Goal: Feedback & Contribution: Submit feedback/report problem

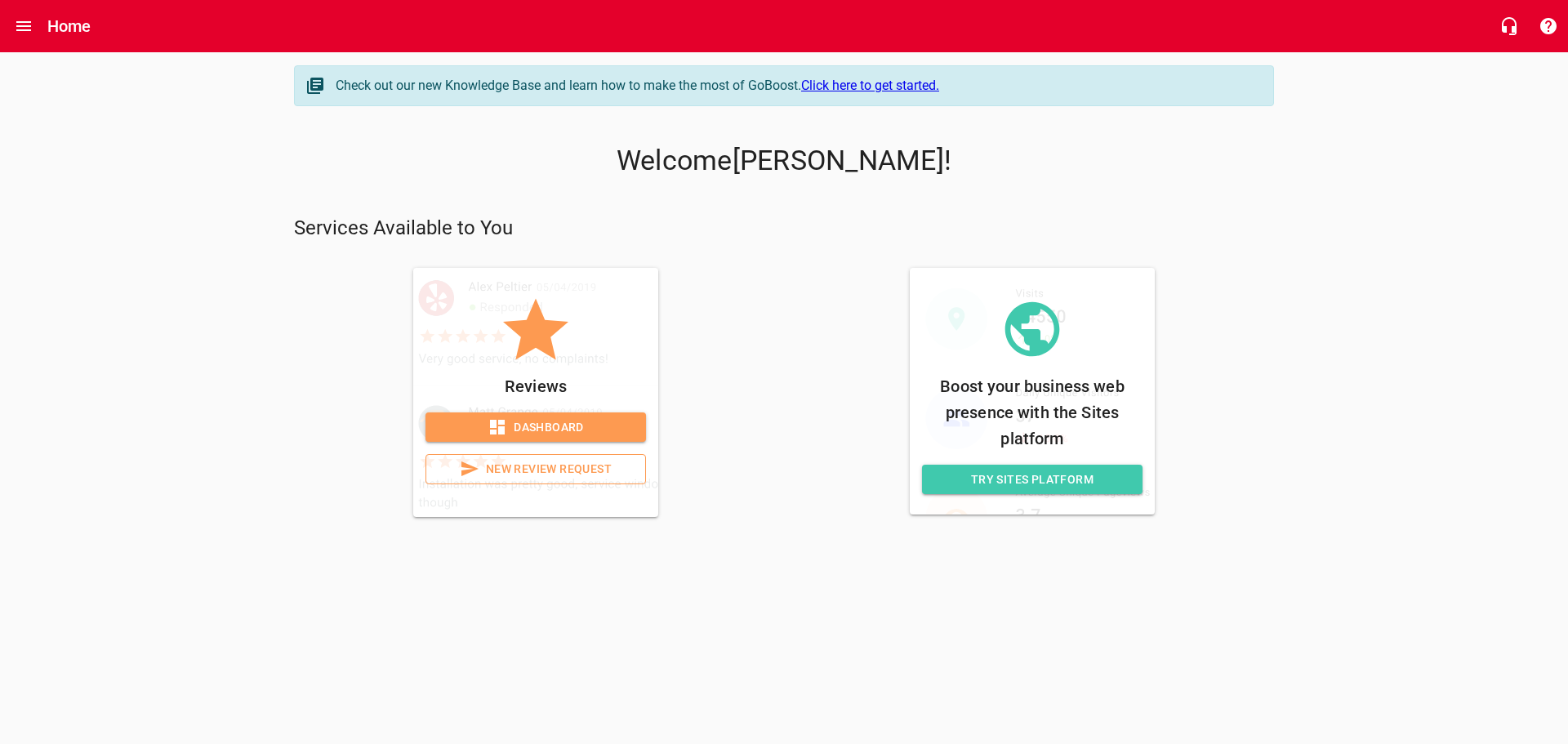
click at [574, 474] on span "New Review Request" at bounding box center [535, 469] width 192 height 21
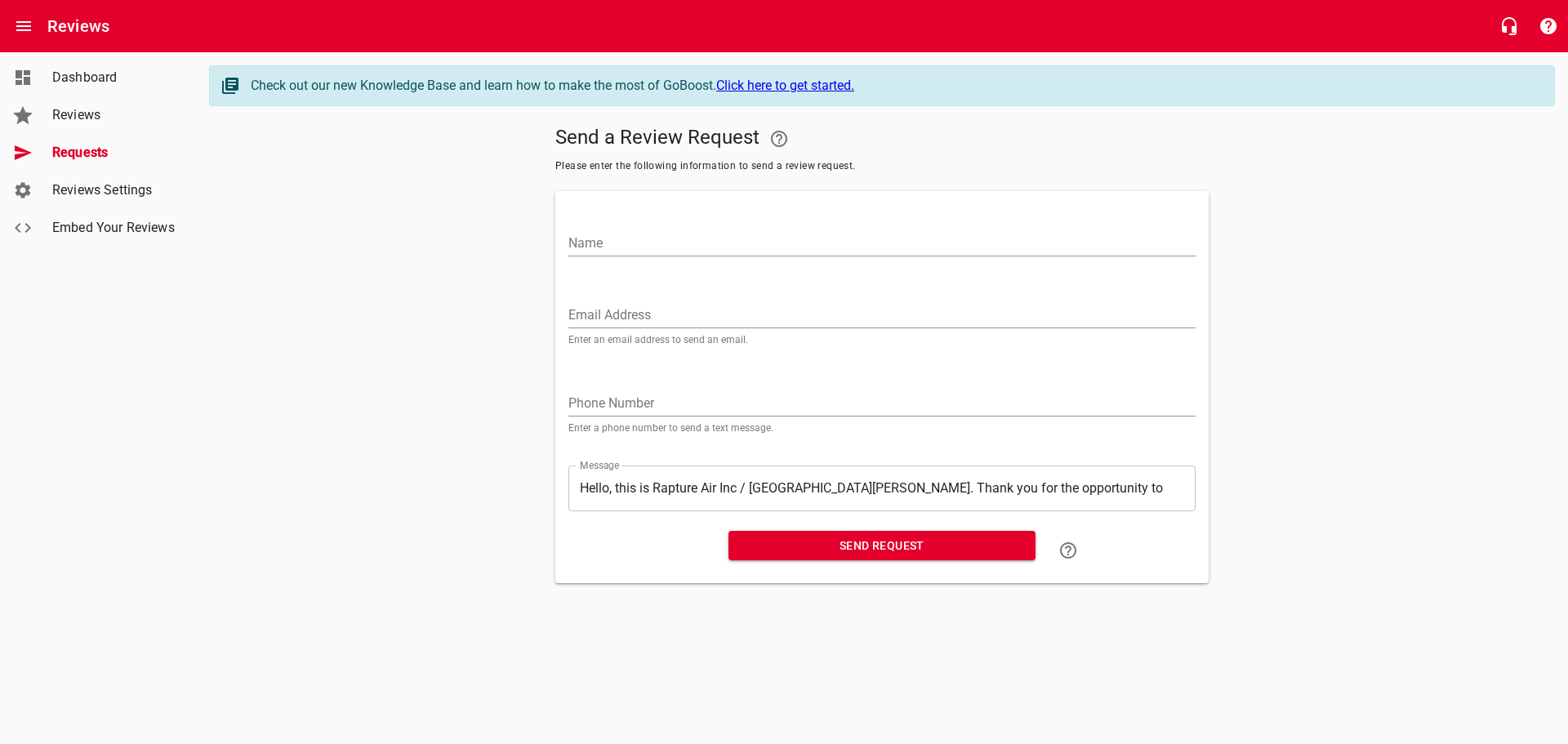
click at [98, 124] on span "Reviews" at bounding box center [114, 115] width 124 height 20
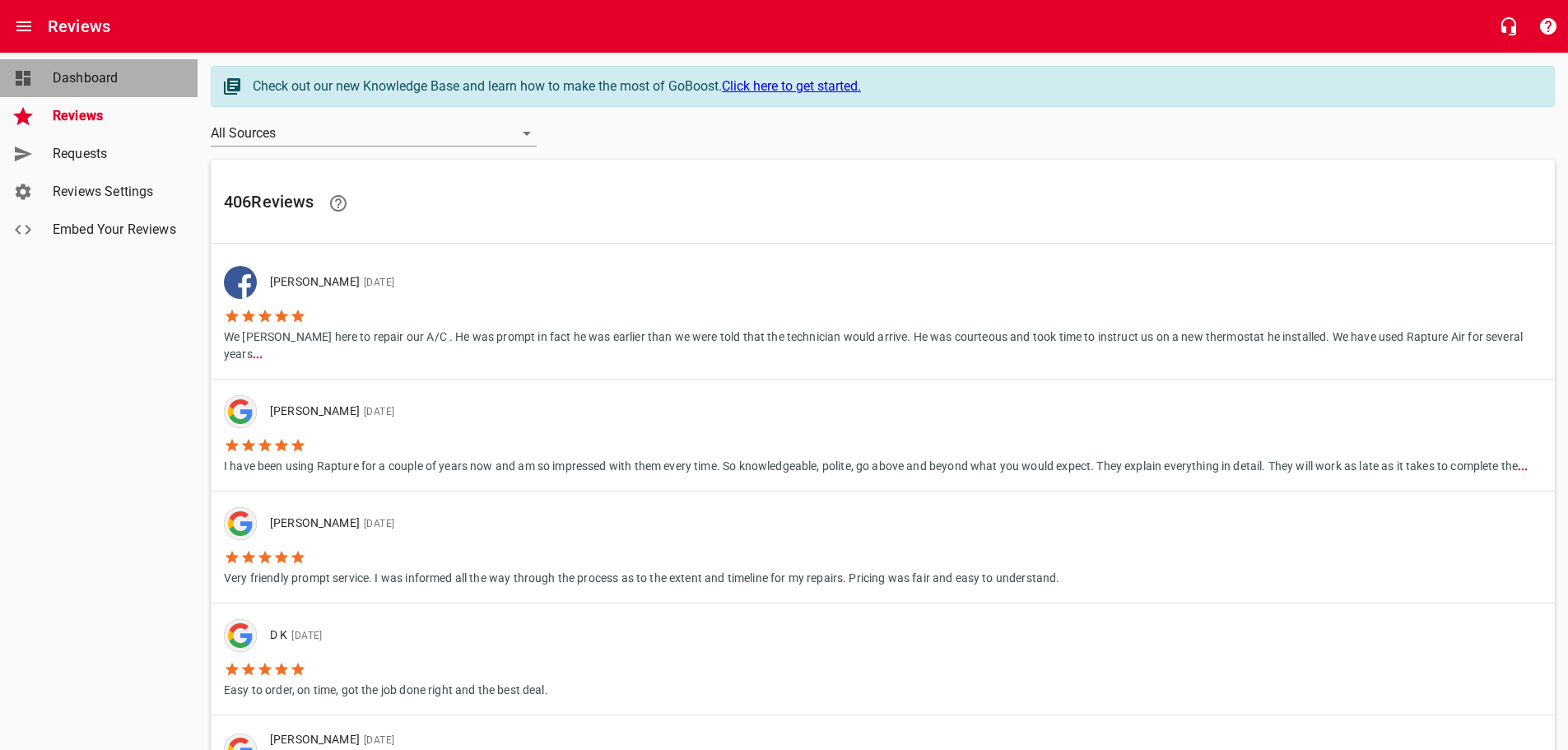
click at [132, 85] on span "Dashboard" at bounding box center [115, 78] width 125 height 20
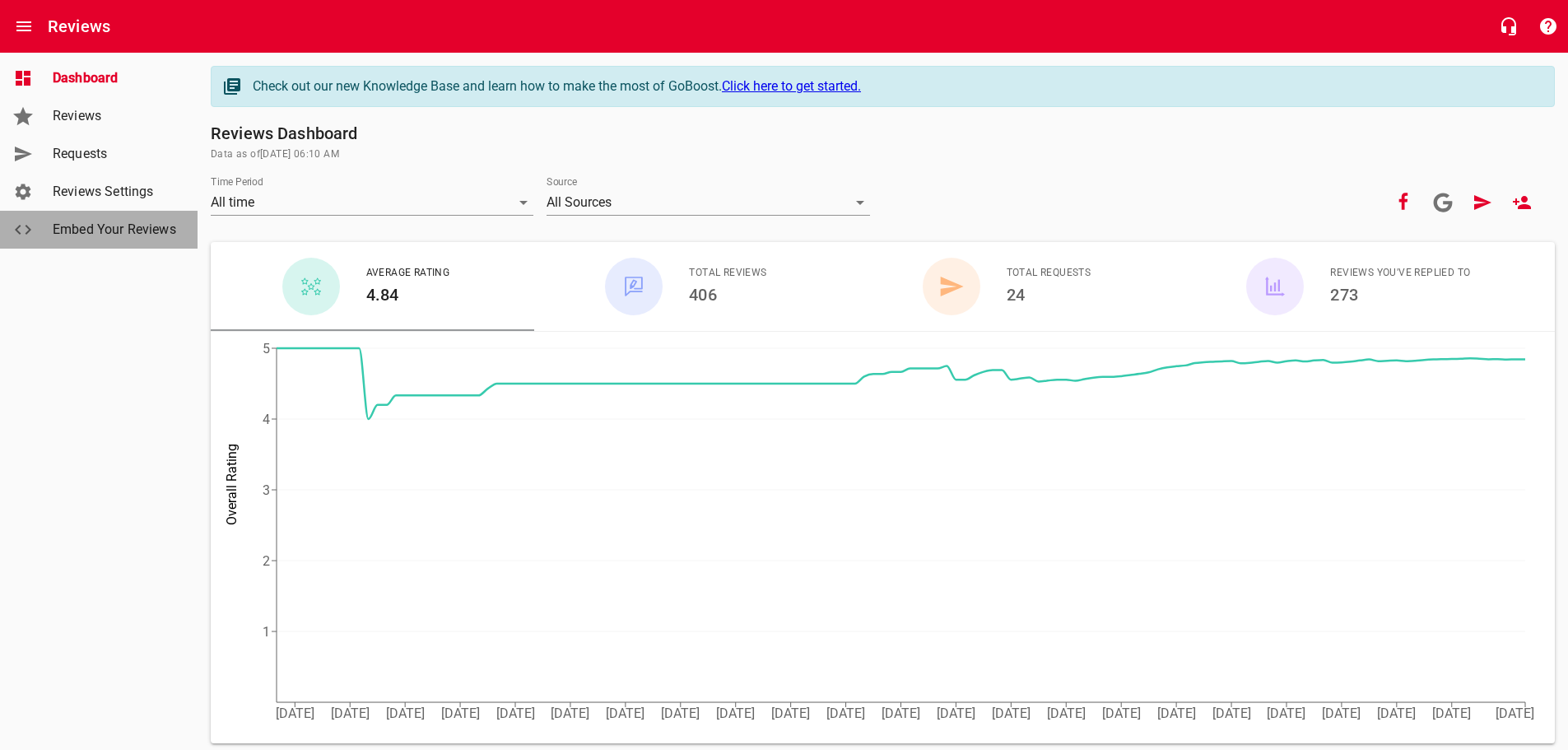
click at [153, 229] on span "Embed Your Reviews" at bounding box center [115, 229] width 125 height 20
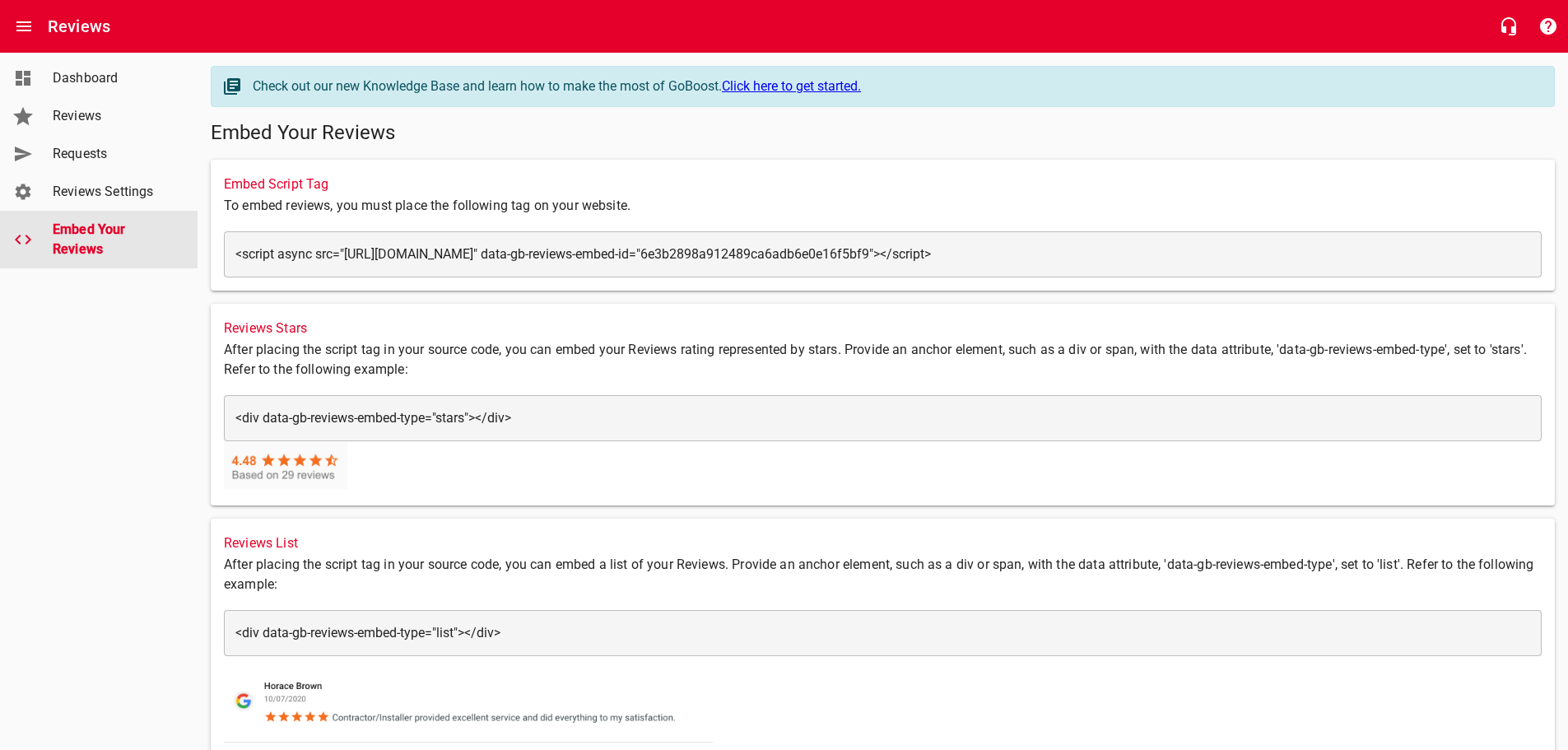
scroll to position [330, 0]
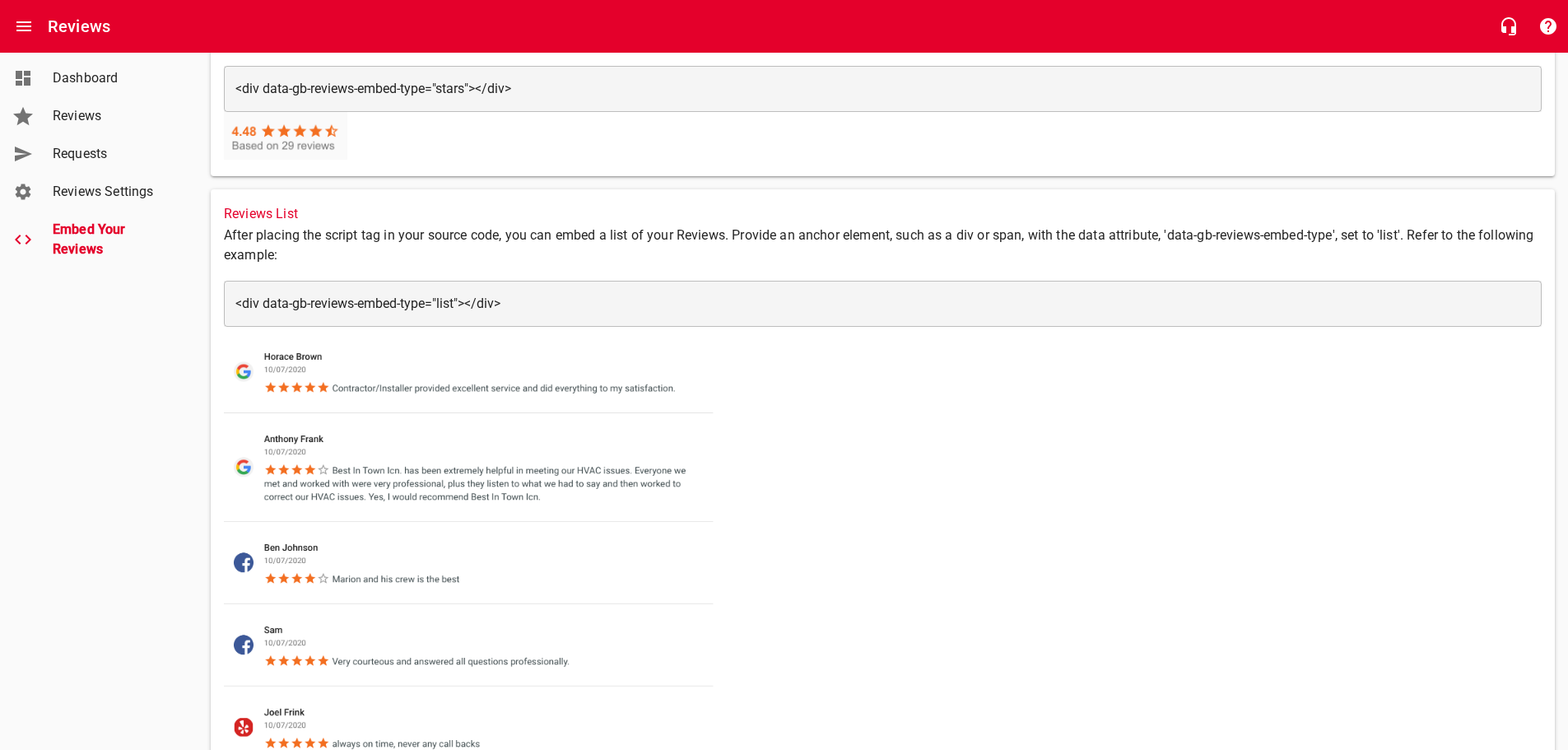
click at [119, 196] on span "Reviews Settings" at bounding box center [115, 191] width 125 height 20
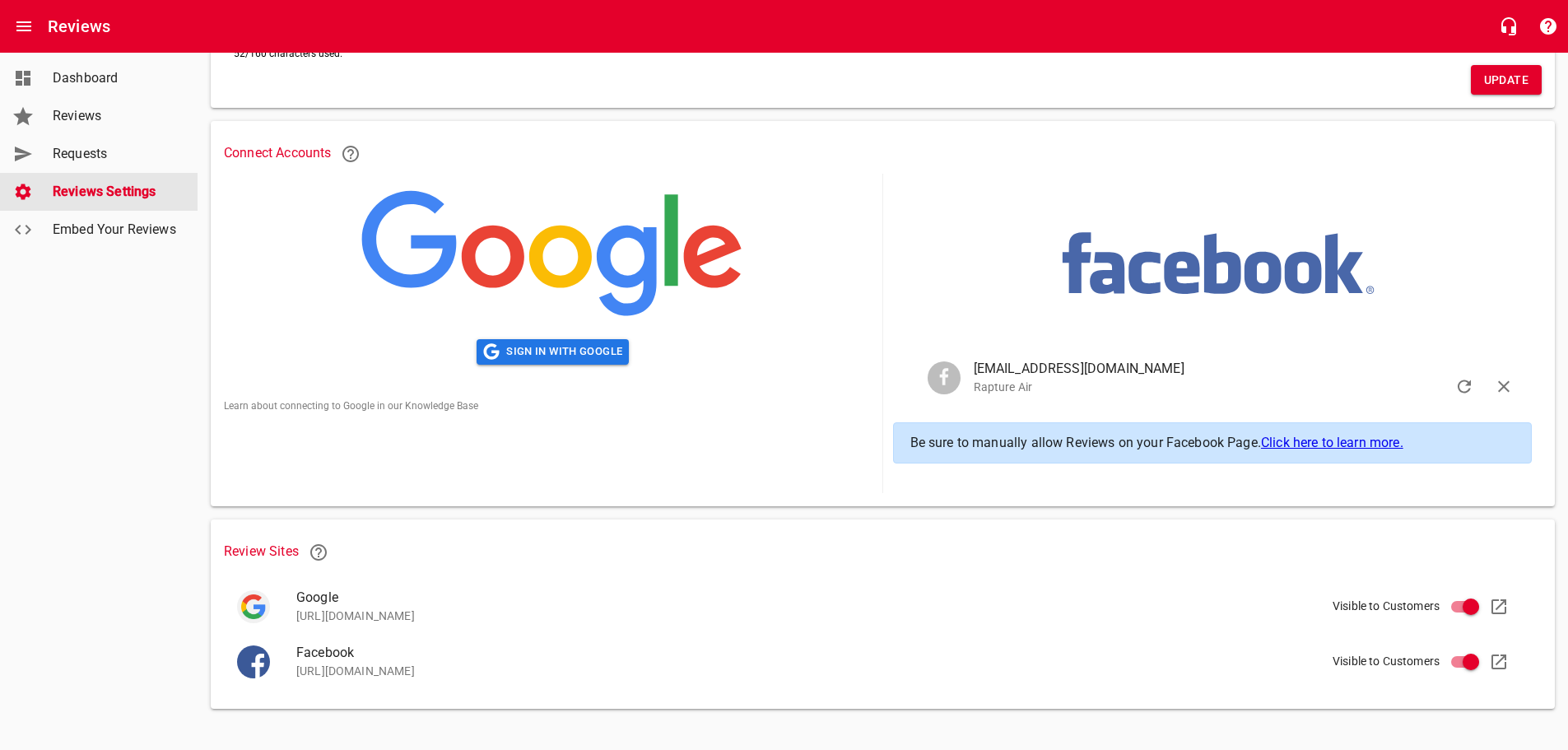
scroll to position [253, 0]
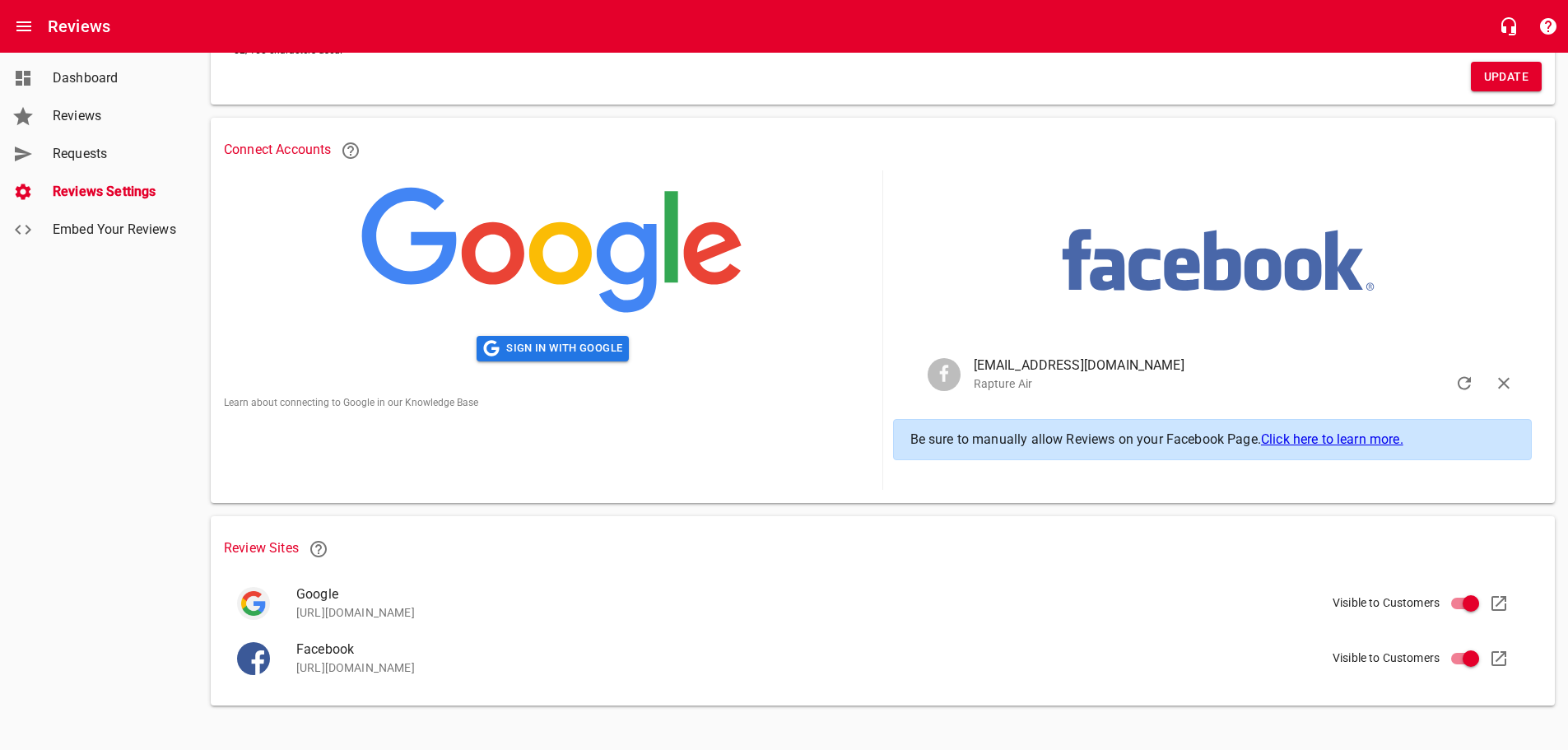
click at [506, 609] on p "[URL][DOMAIN_NAME]" at bounding box center [899, 613] width 1206 height 17
copy li "[URL][DOMAIN_NAME]"
click at [620, 490] on div "Connect Accounts Sign in with Google Learn about connecting to Google in our Kn…" at bounding box center [883, 310] width 1332 height 372
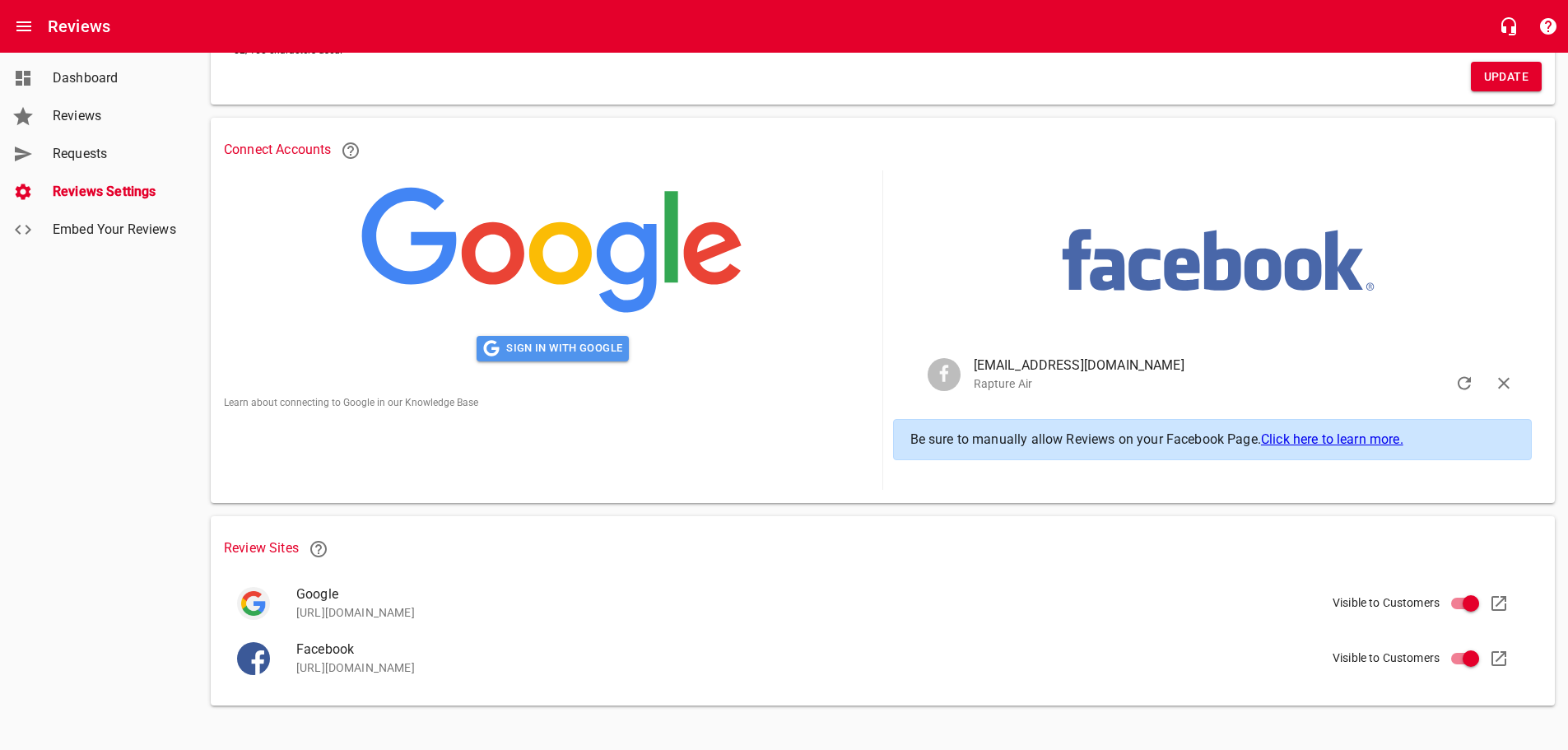
click at [539, 345] on span "Sign in with Google" at bounding box center [553, 349] width 139 height 19
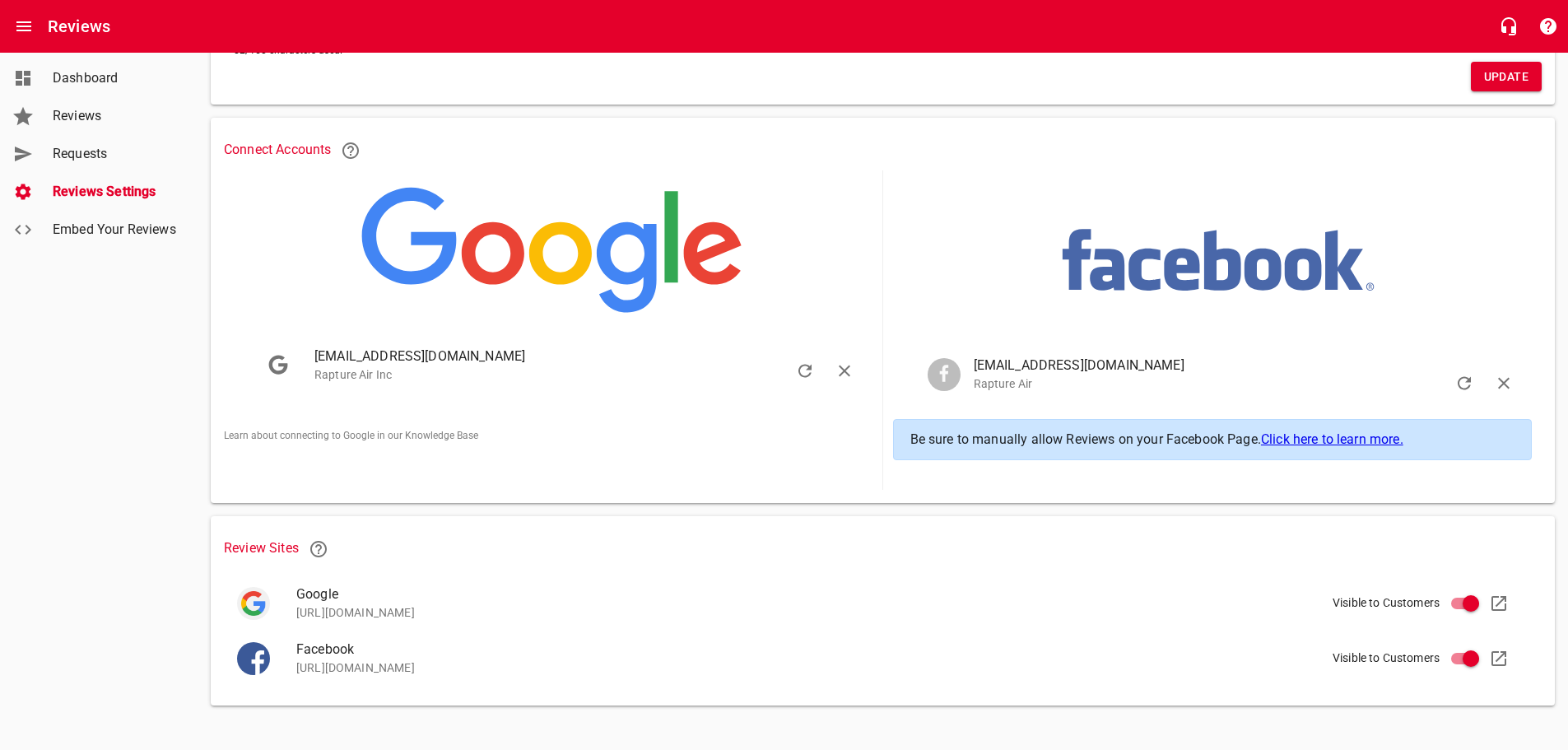
click at [80, 75] on span "Dashboard" at bounding box center [115, 78] width 125 height 20
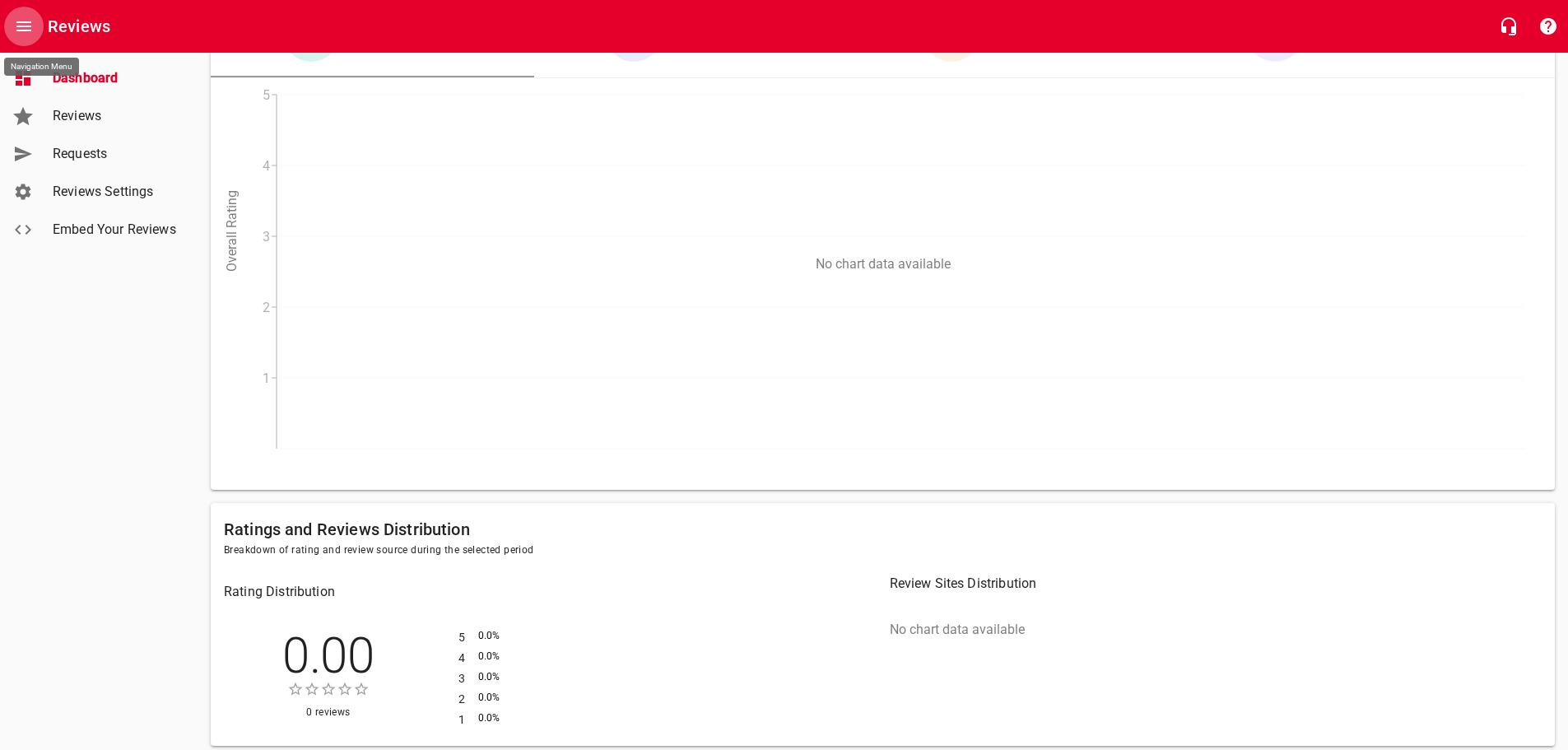
click at [27, 28] on icon "Open drawer" at bounding box center [24, 25] width 20 height 20
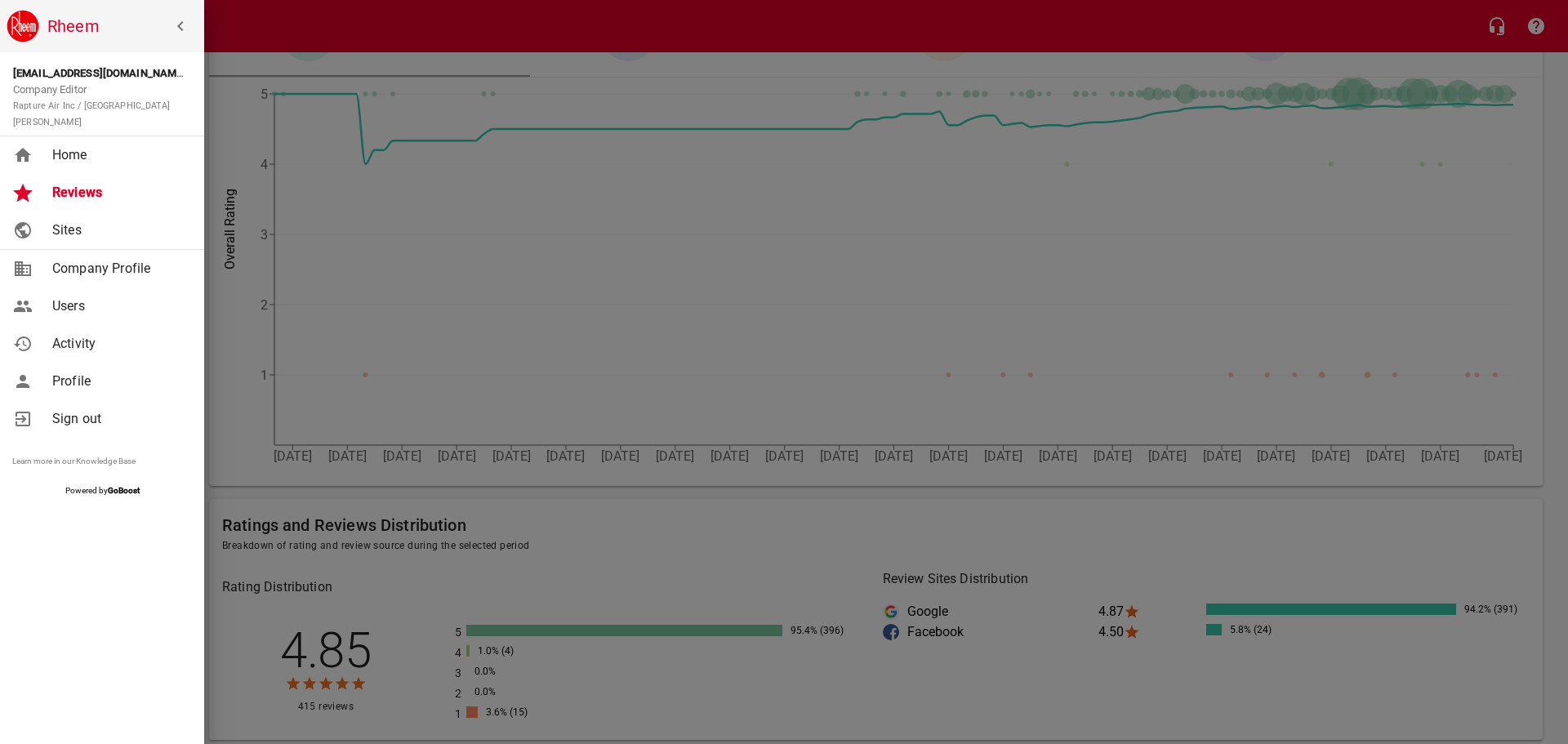
click at [347, 473] on div at bounding box center [784, 372] width 1568 height 744
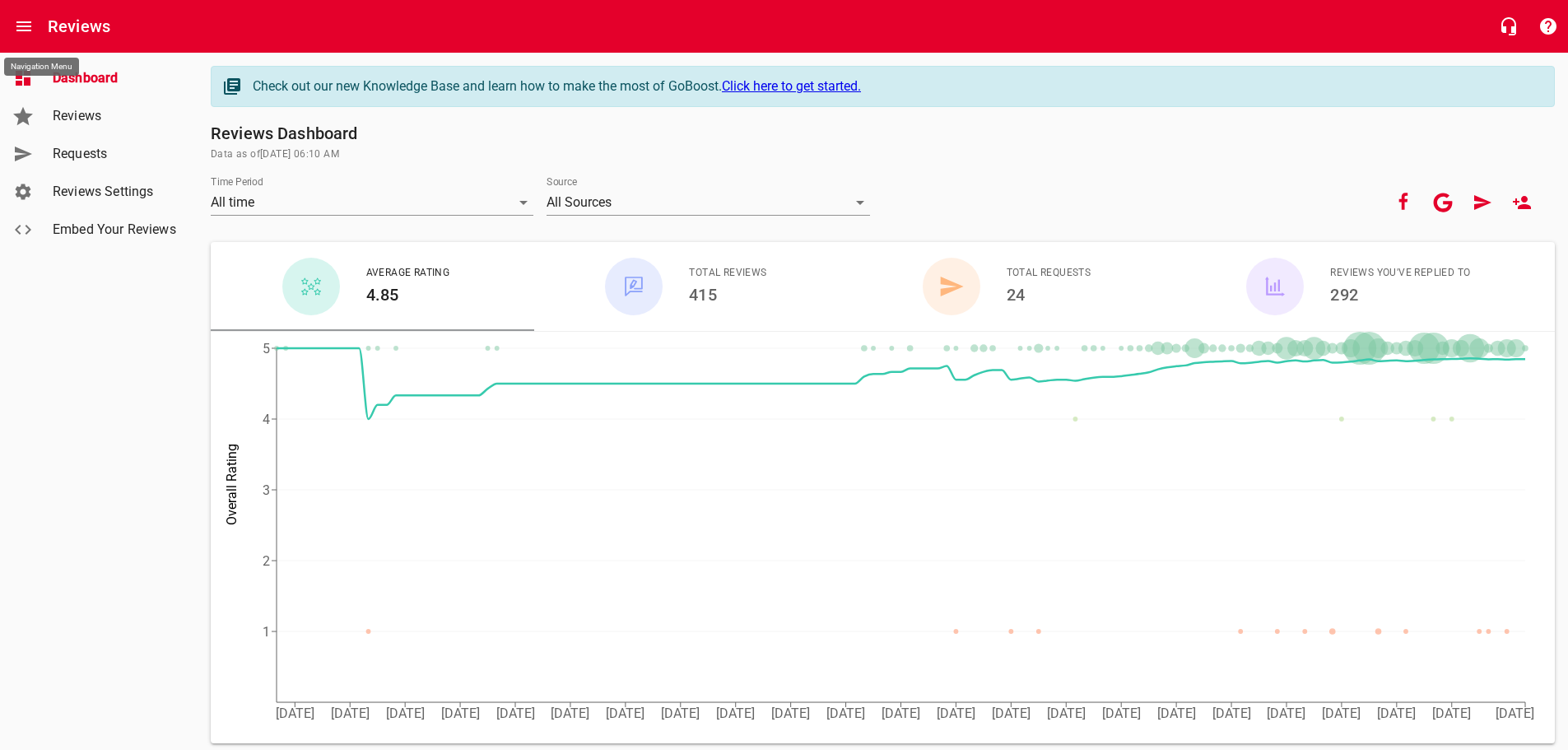
click at [79, 149] on span "Requests" at bounding box center [115, 154] width 125 height 20
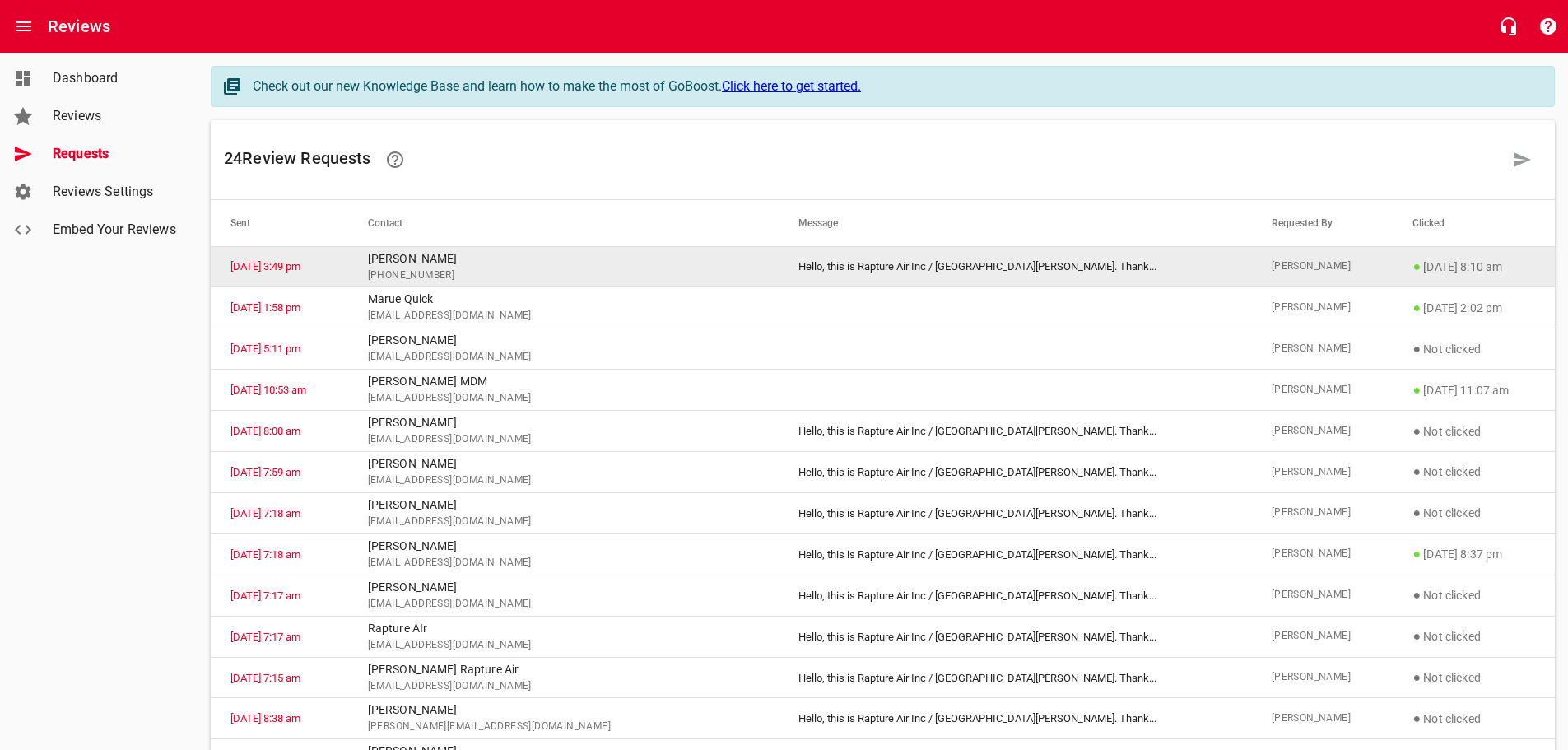
click at [579, 257] on p "[PERSON_NAME]" at bounding box center [563, 259] width 391 height 17
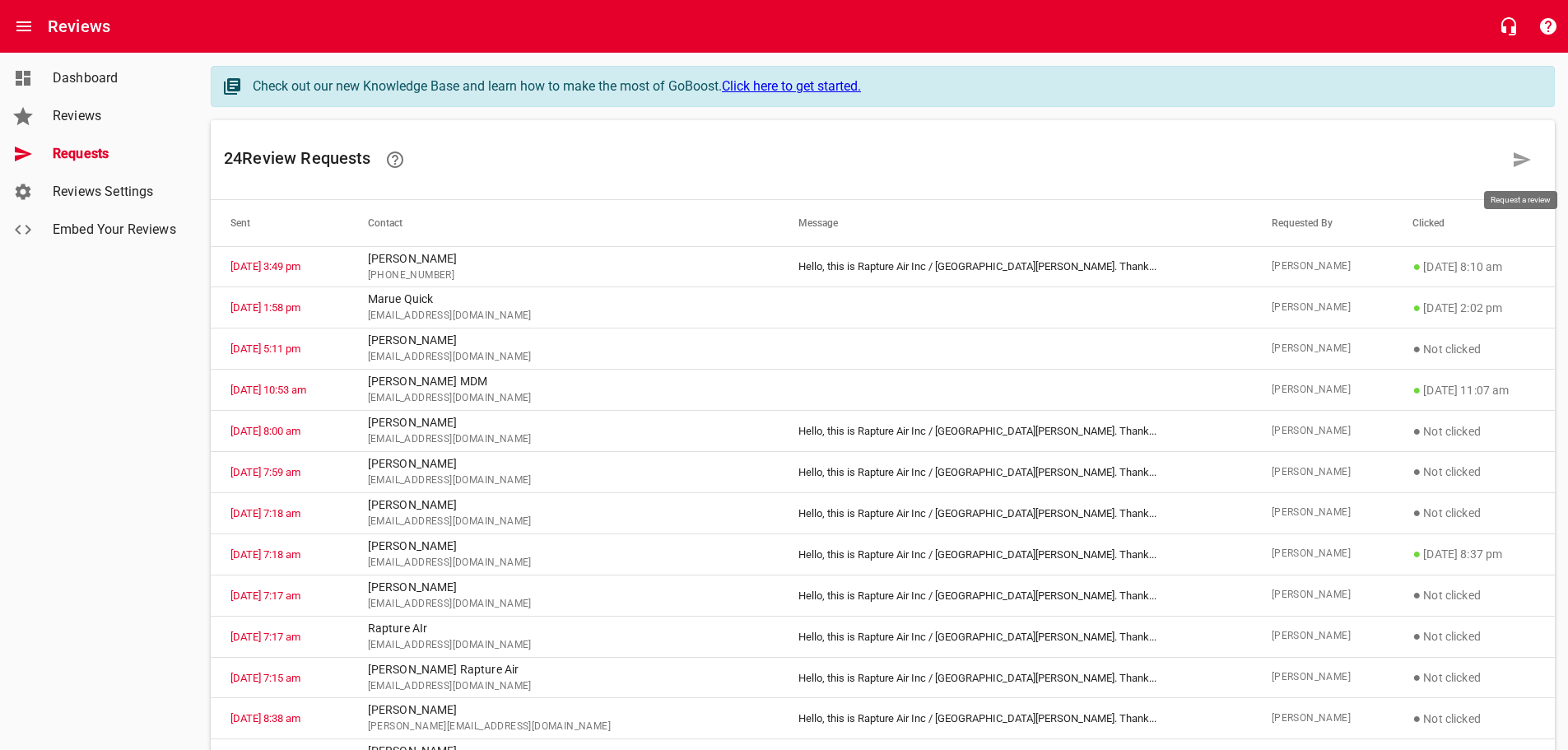
click at [1524, 155] on icon at bounding box center [1522, 159] width 20 height 20
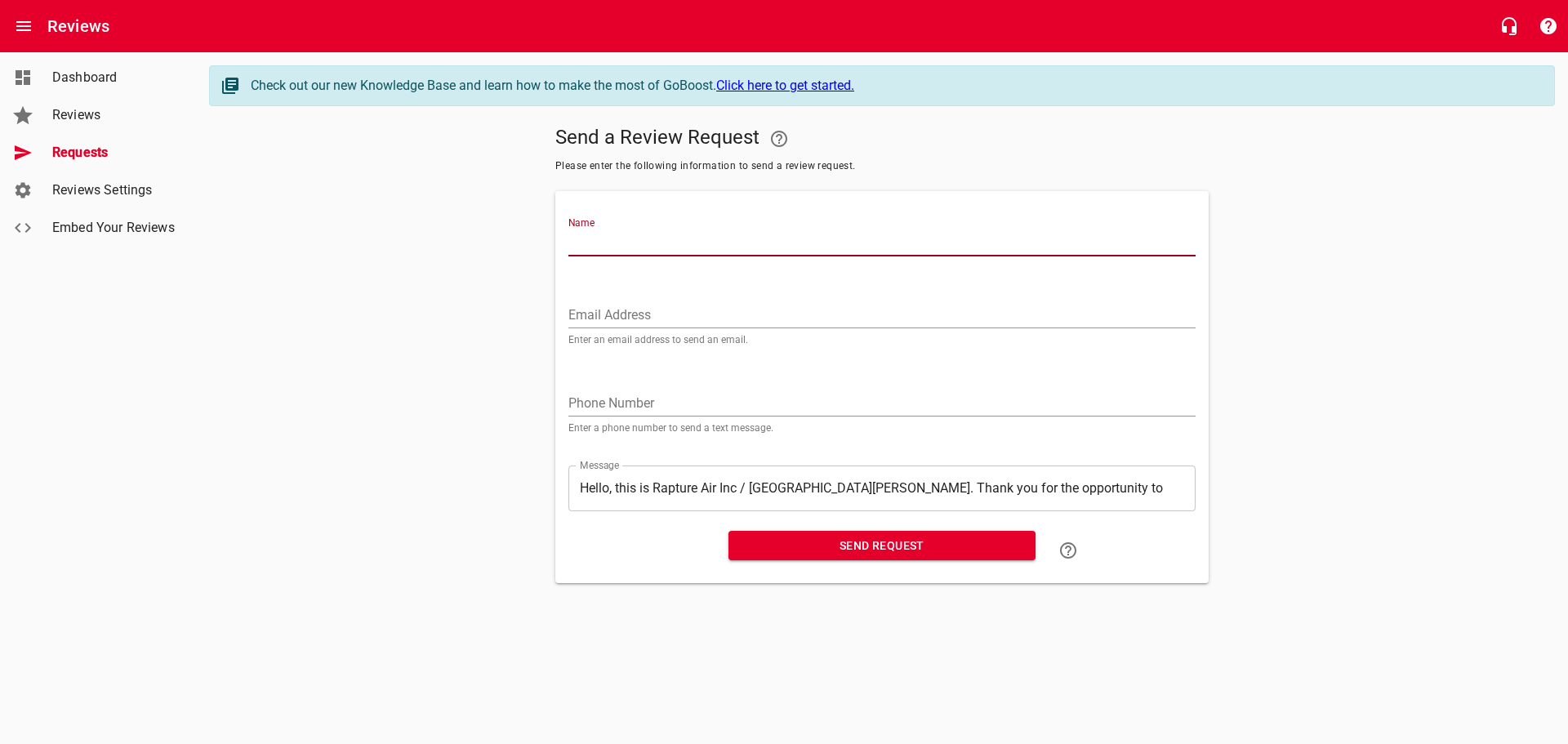
click at [686, 243] on input "Name" at bounding box center [881, 244] width 627 height 26
type input "[PERSON_NAME]"
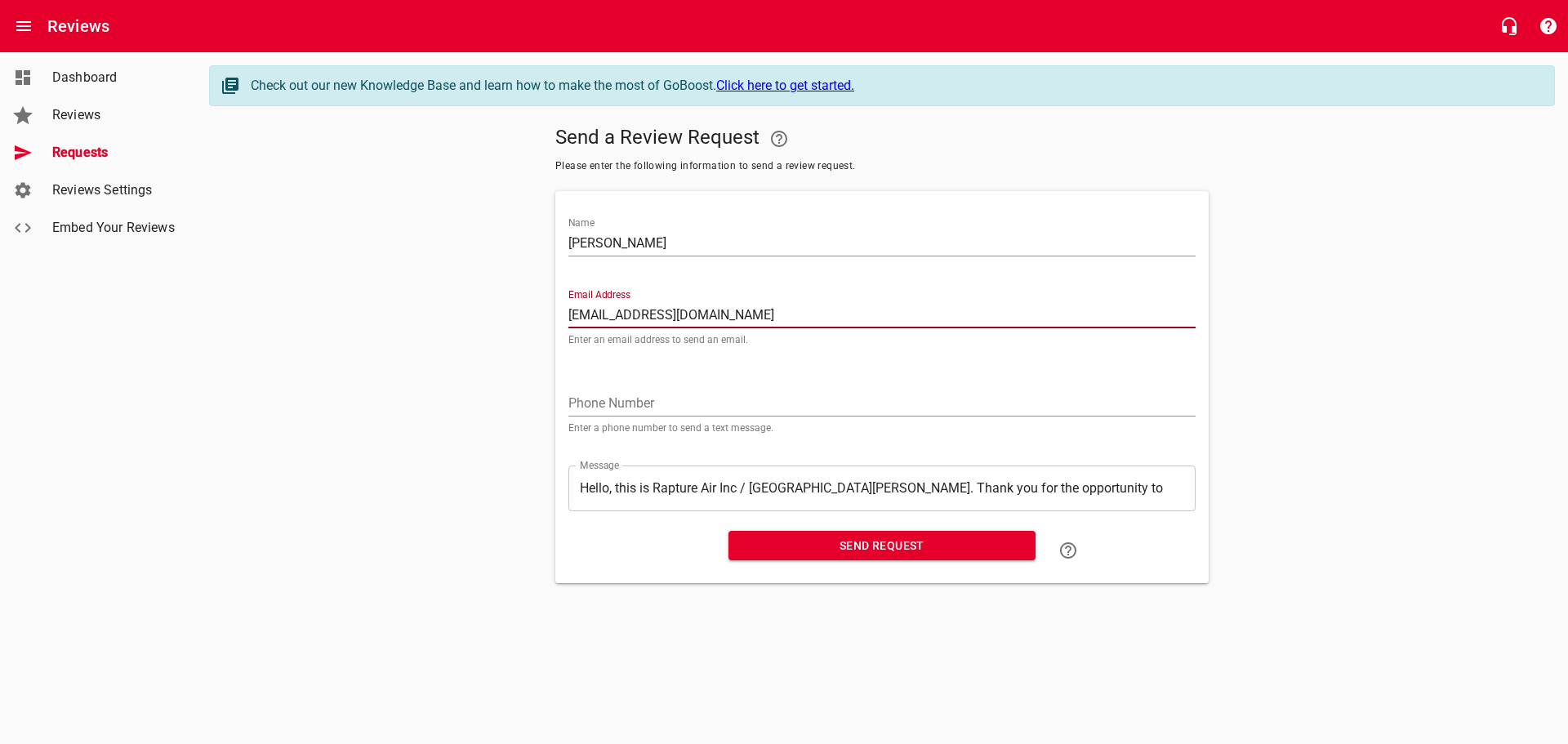
type input "[EMAIL_ADDRESS][DOMAIN_NAME]"
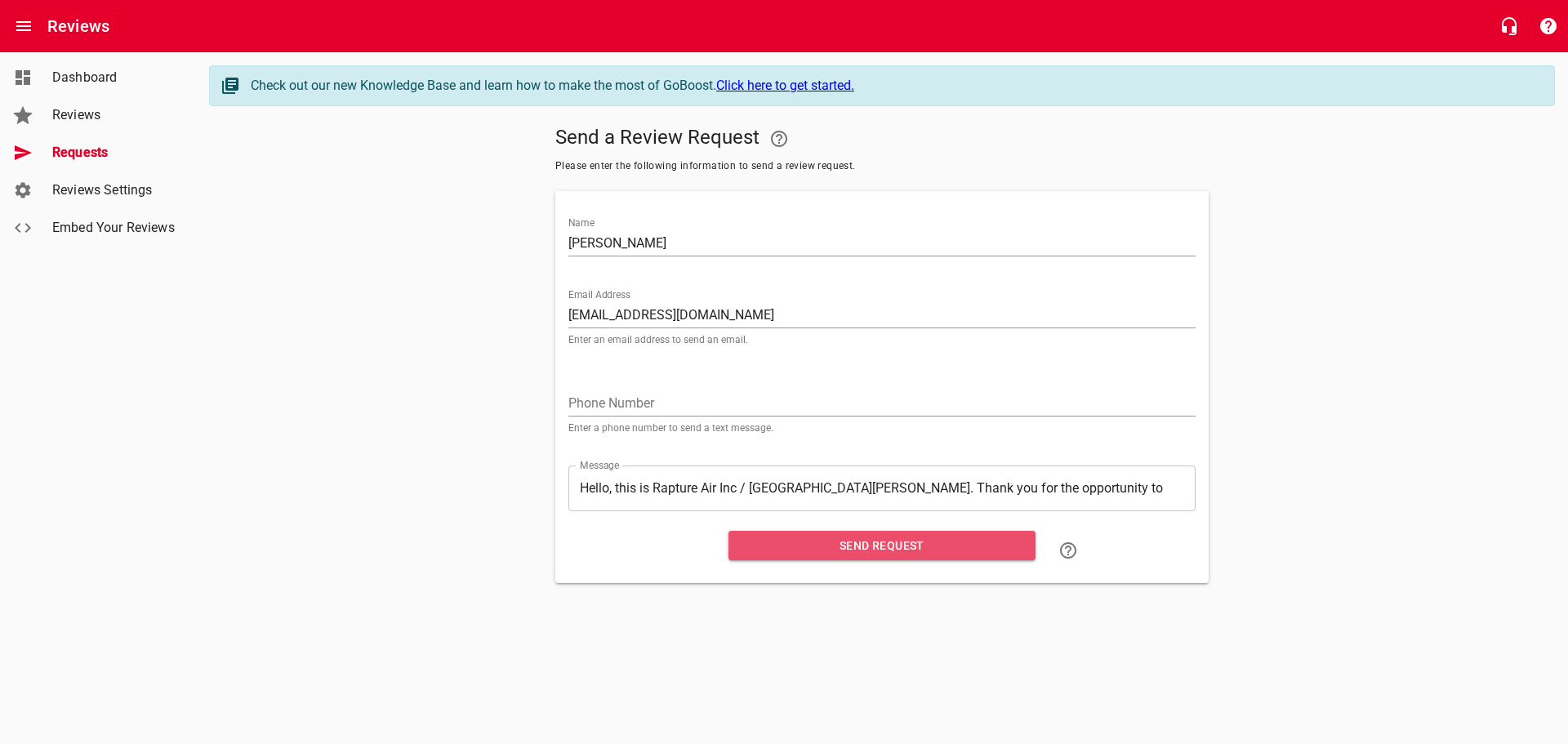
click at [928, 541] on span "Send Request" at bounding box center [882, 546] width 281 height 21
